Goal: Check status: Check status

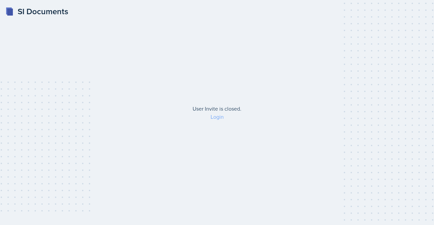
click at [211, 118] on link "Login" at bounding box center [216, 116] width 13 height 7
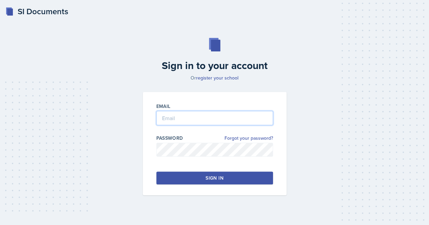
click at [179, 122] on input "email" at bounding box center [214, 118] width 117 height 14
type input "[EMAIL_ADDRESS][DOMAIN_NAME]"
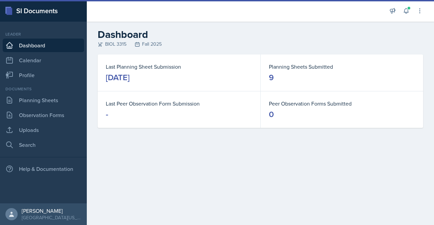
click at [199, 92] on main "Dashboard BIOL 3315 Fall 2025 Last Planning Sheet Submission [DATE] Planning Sh…" at bounding box center [260, 124] width 347 height 204
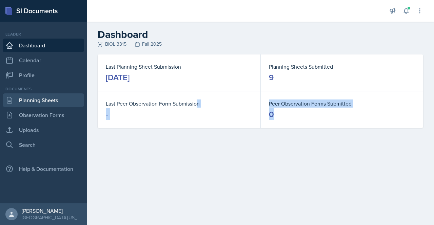
click at [32, 104] on link "Planning Sheets" at bounding box center [43, 101] width 81 height 14
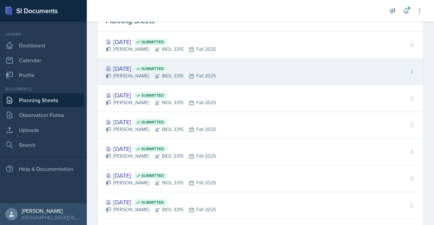
scroll to position [37, 0]
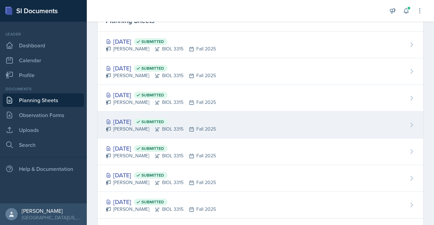
click at [127, 123] on div "[DATE] Submitted" at bounding box center [161, 121] width 110 height 9
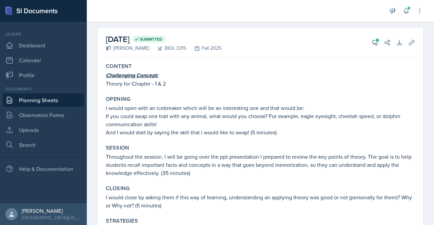
scroll to position [26, 0]
click at [371, 41] on icon at bounding box center [374, 42] width 7 height 7
